Goal: Check status: Check status

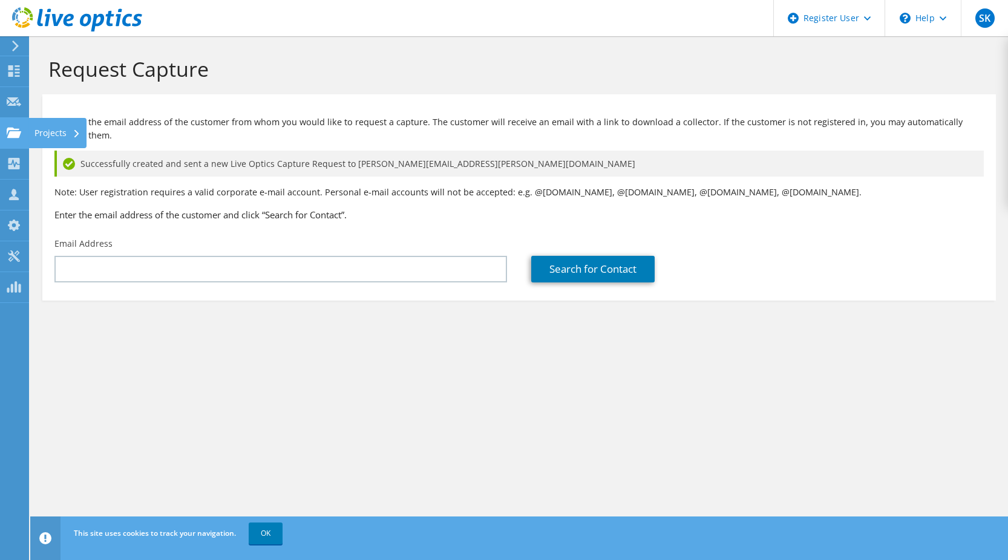
drag, startPoint x: 161, startPoint y: 274, endPoint x: 13, endPoint y: 132, distance: 204.6
click at [13, 132] on use at bounding box center [14, 132] width 15 height 10
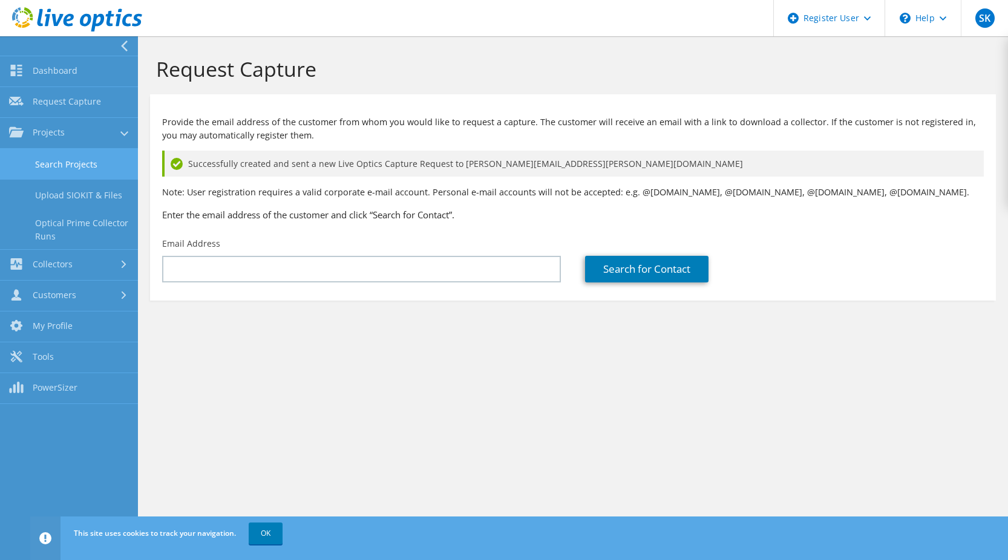
click at [61, 160] on link "Search Projects" at bounding box center [69, 164] width 138 height 31
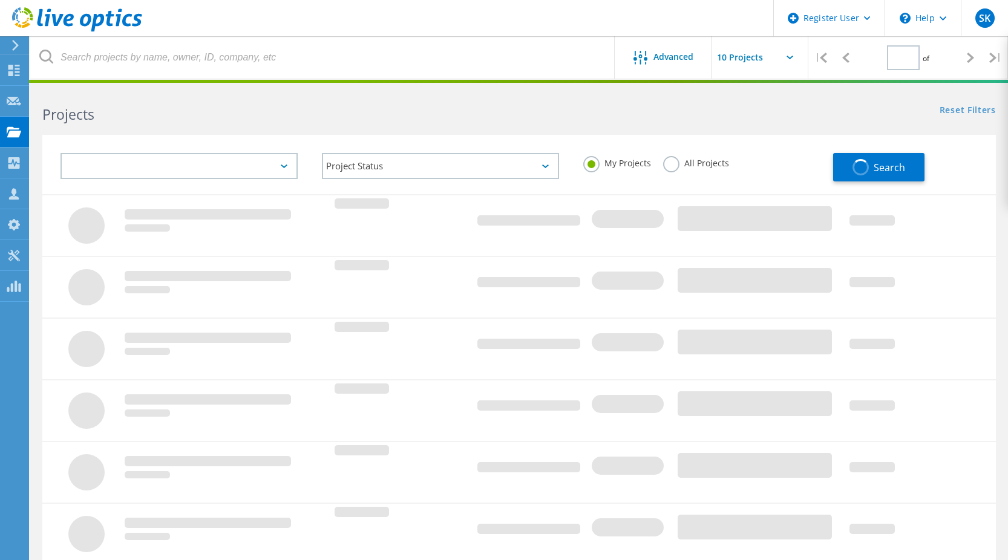
type input "1"
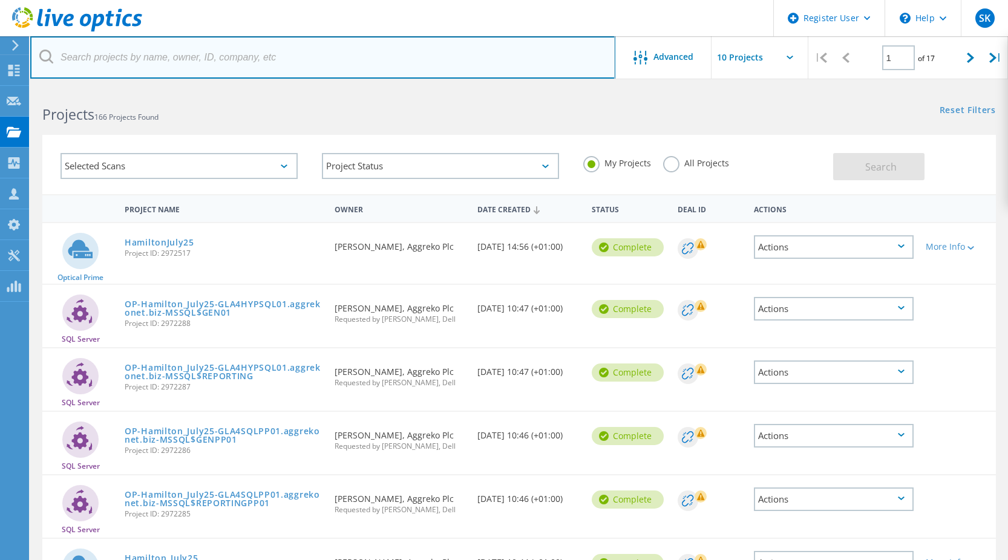
paste input "2745510"
type input "2745510"
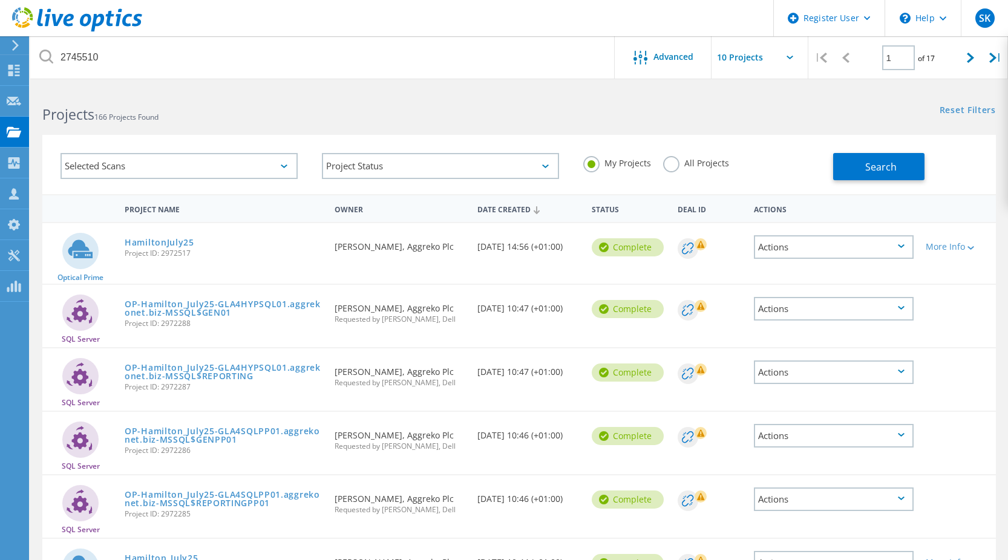
drag, startPoint x: 669, startPoint y: 170, endPoint x: 682, endPoint y: 170, distance: 12.7
click at [677, 170] on div "All Projects" at bounding box center [696, 165] width 66 height 18
click at [673, 160] on label "All Projects" at bounding box center [696, 161] width 66 height 11
click at [0, 0] on input "All Projects" at bounding box center [0, 0] width 0 height 0
click at [881, 161] on span "Search" at bounding box center [880, 166] width 31 height 13
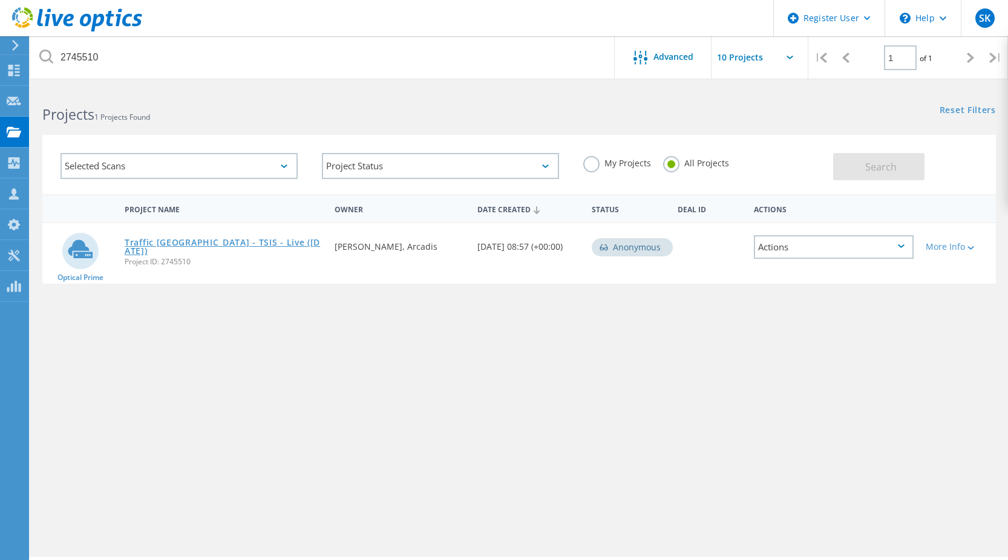
click at [237, 243] on link "Traffic [GEOGRAPHIC_DATA] - TSIS - Live ([DATE])" at bounding box center [224, 246] width 198 height 17
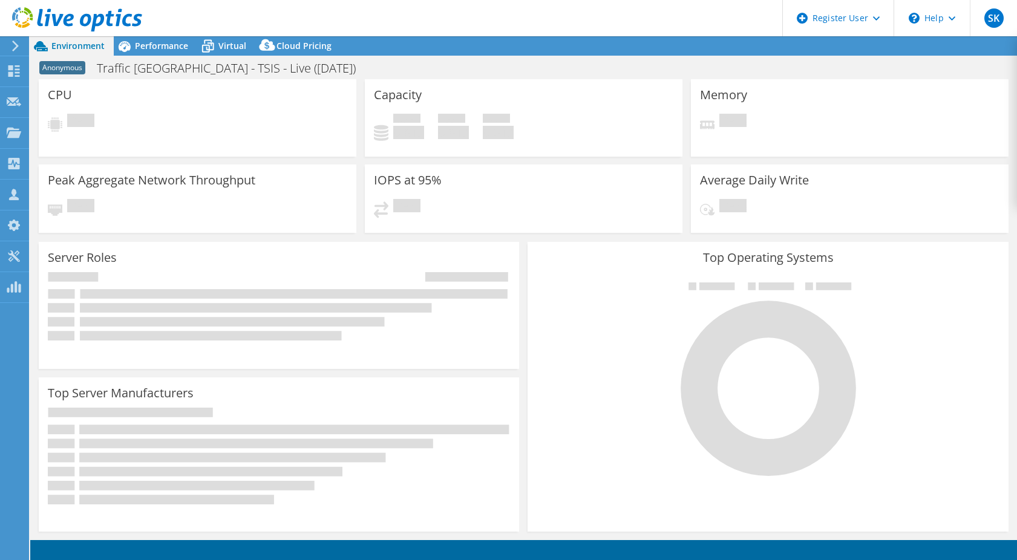
select select "USD"
select select "EULondon"
select select "GBP"
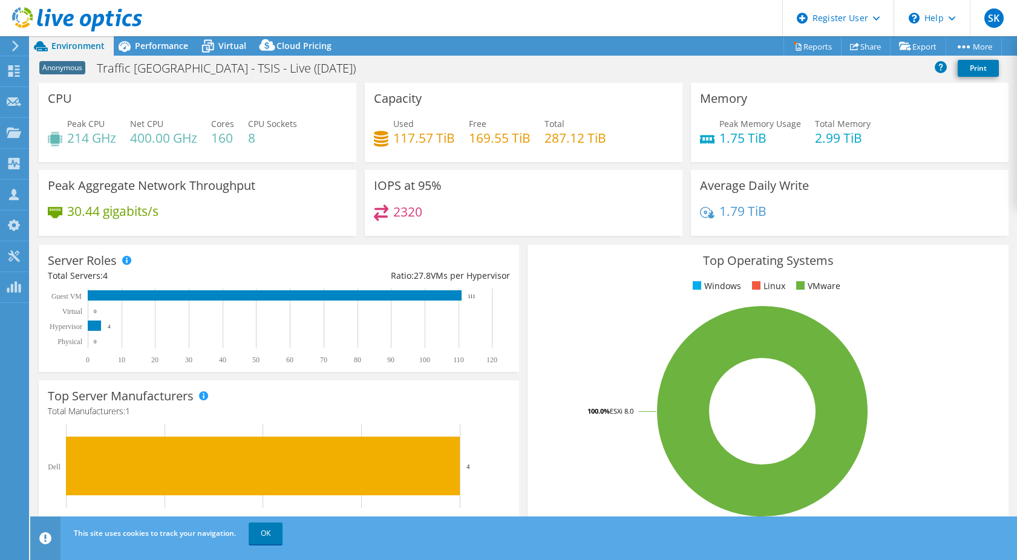
click at [278, 535] on link "OK" at bounding box center [266, 534] width 34 height 22
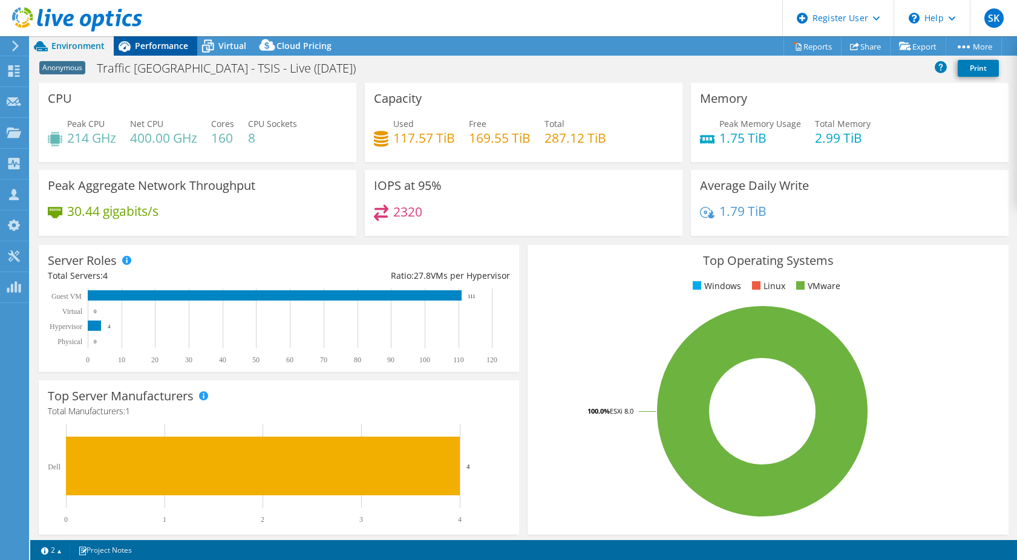
click at [159, 43] on span "Performance" at bounding box center [161, 45] width 53 height 11
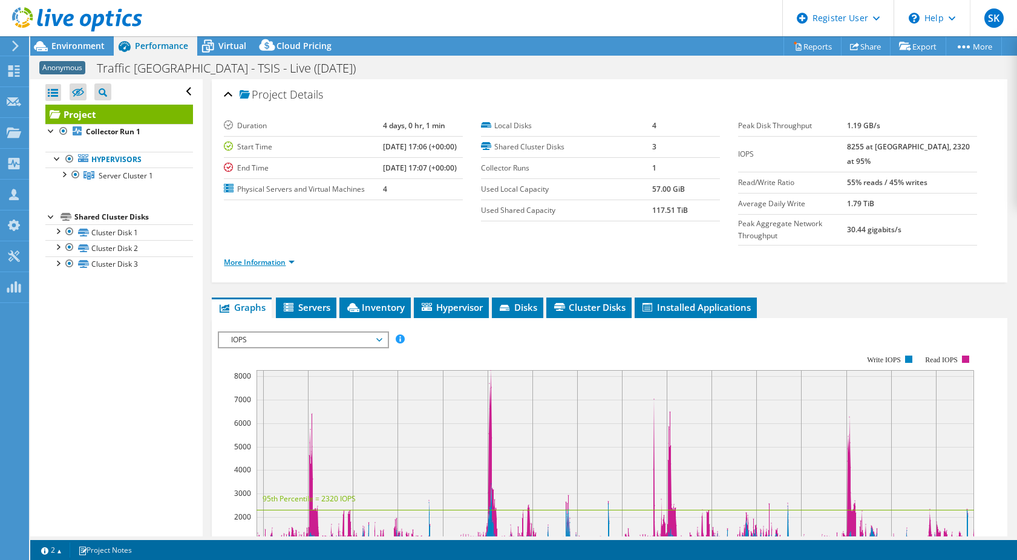
click at [291, 260] on link "More Information" at bounding box center [259, 262] width 71 height 10
